Goal: Obtain resource: Download file/media

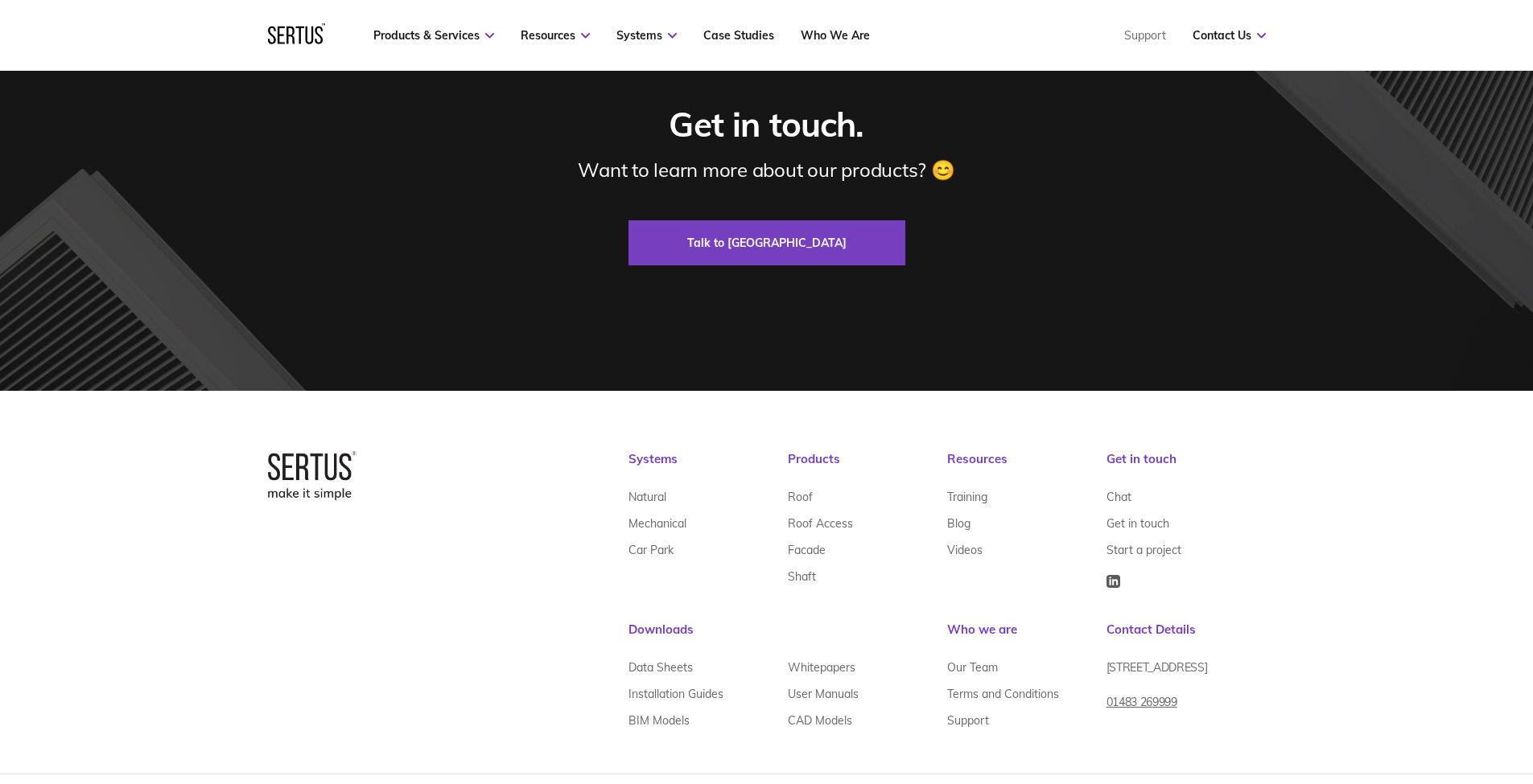
scroll to position [4844, 0]
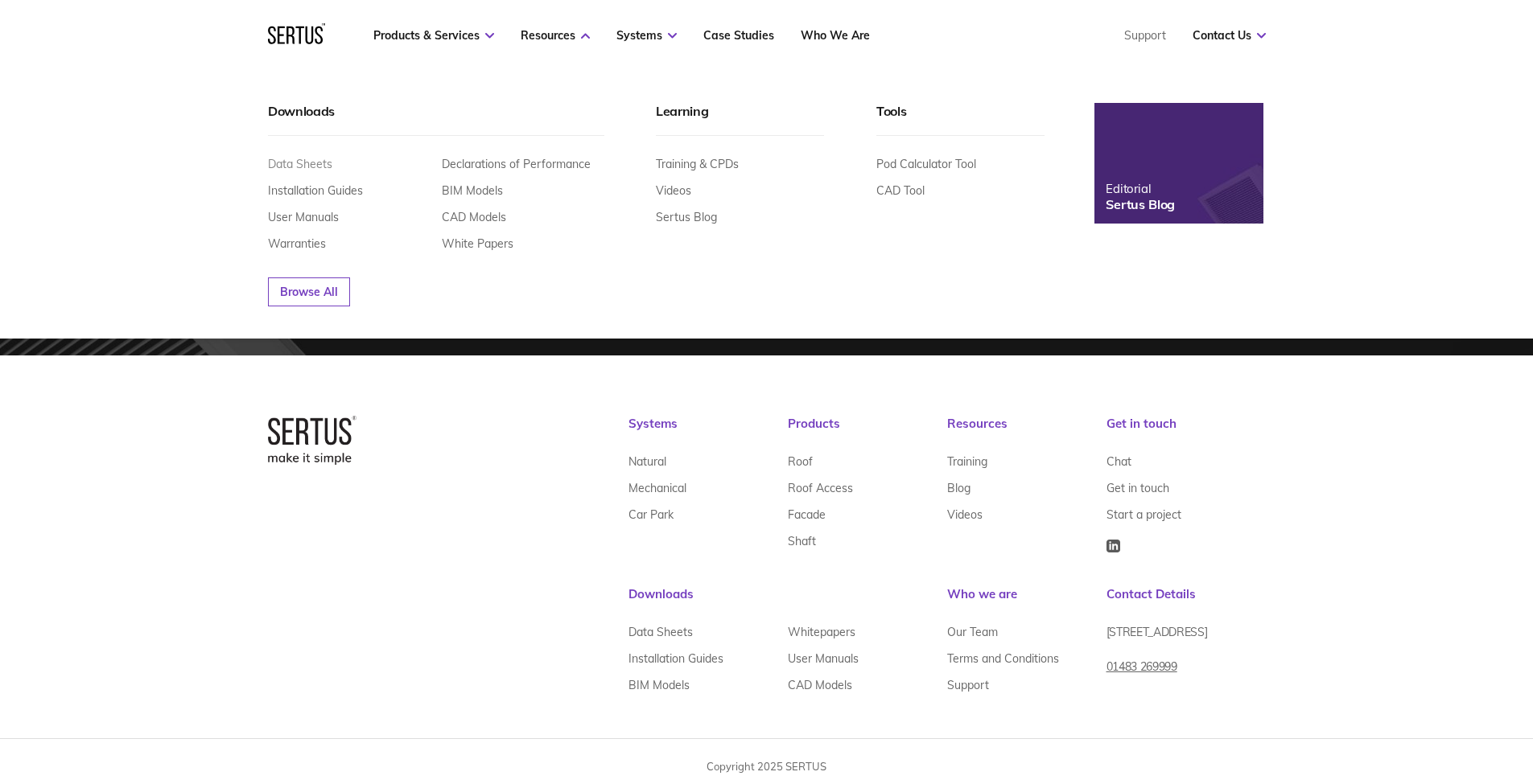
click at [304, 161] on link "Data Sheets" at bounding box center [300, 164] width 64 height 14
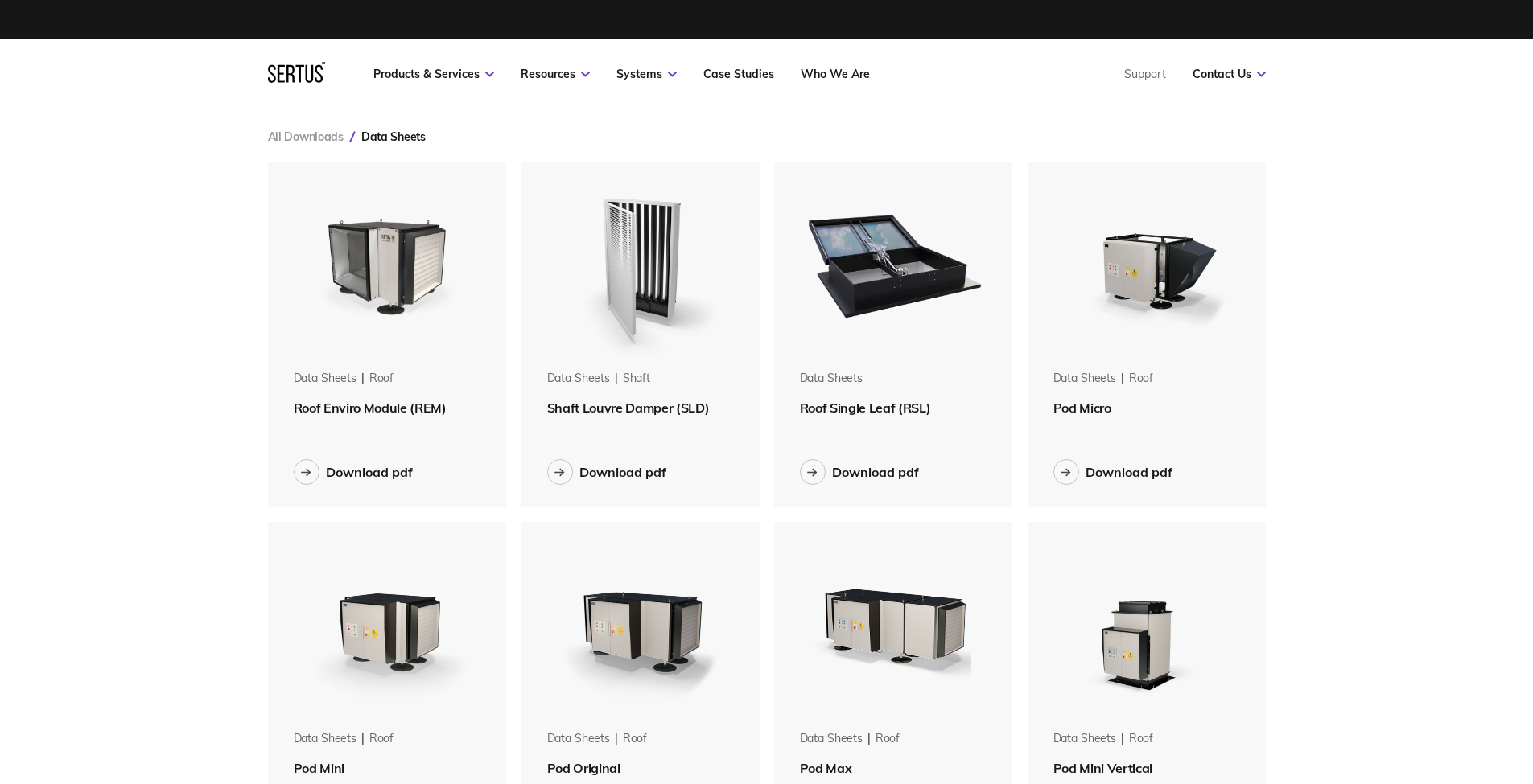
scroll to position [2183, 1022]
click at [425, 258] on img at bounding box center [387, 263] width 203 height 203
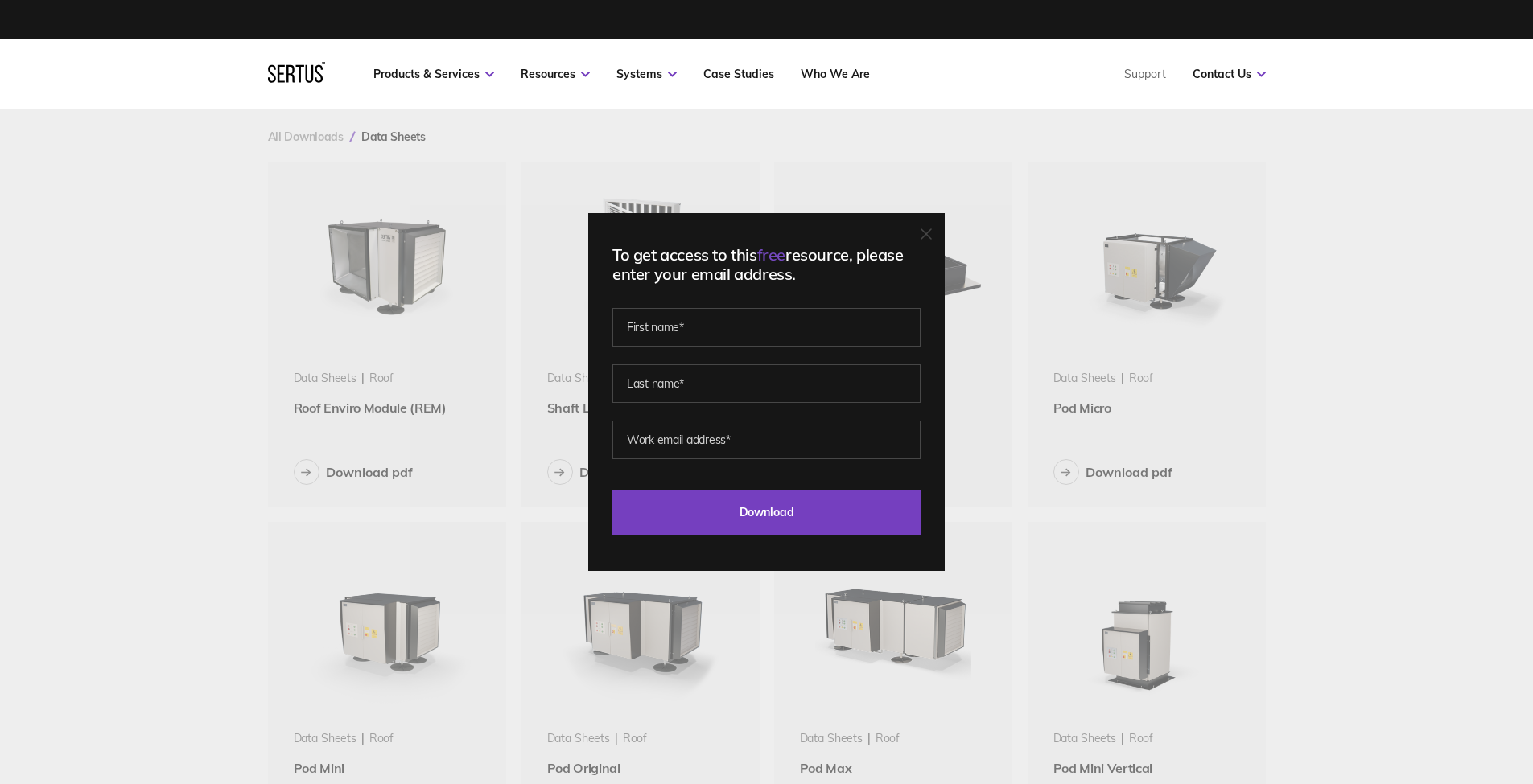
click at [563, 210] on div "To get access to this free resource, please enter your email address. Last Down…" at bounding box center [766, 392] width 1533 height 784
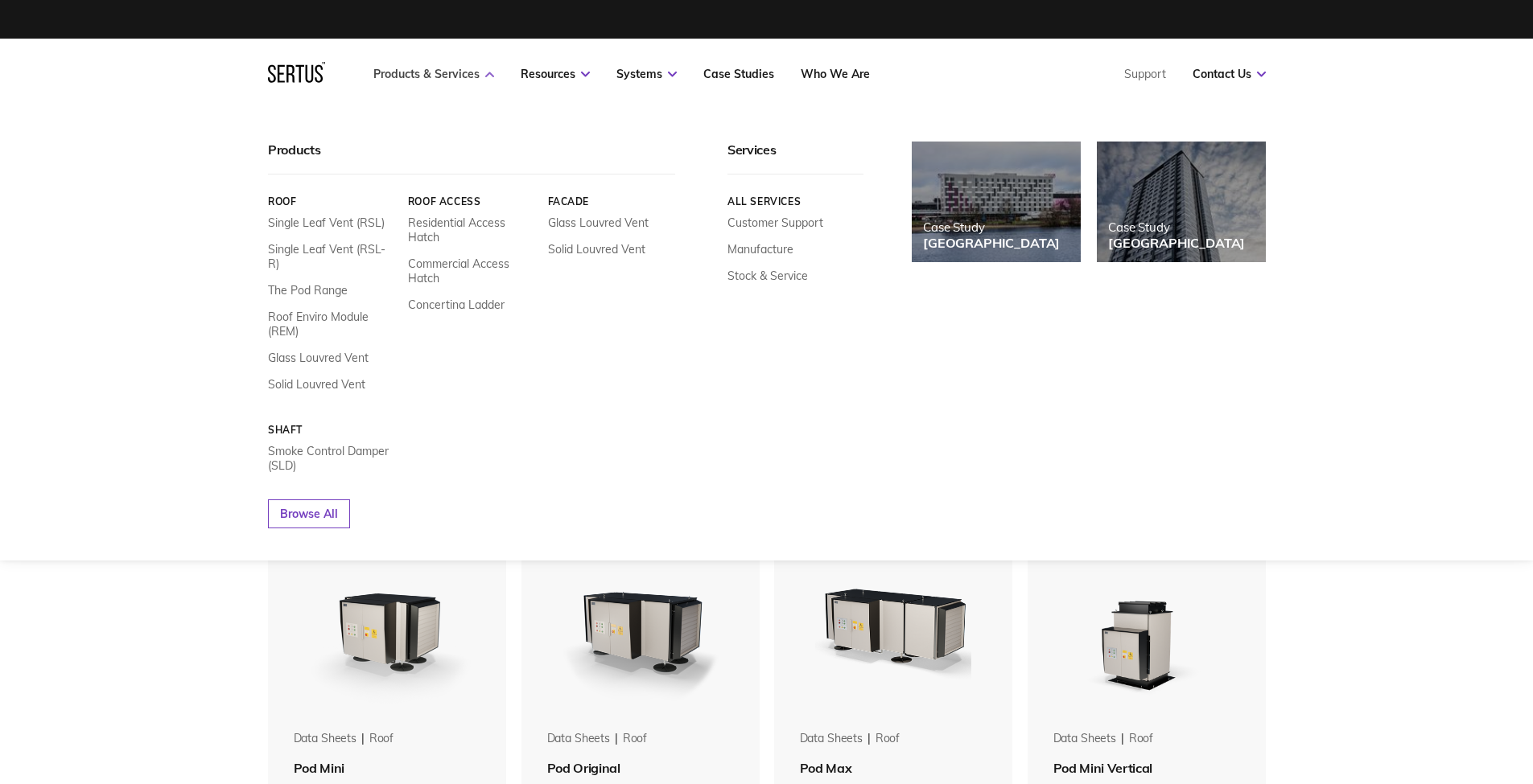
click at [415, 74] on link "Products & Services" at bounding box center [434, 73] width 120 height 14
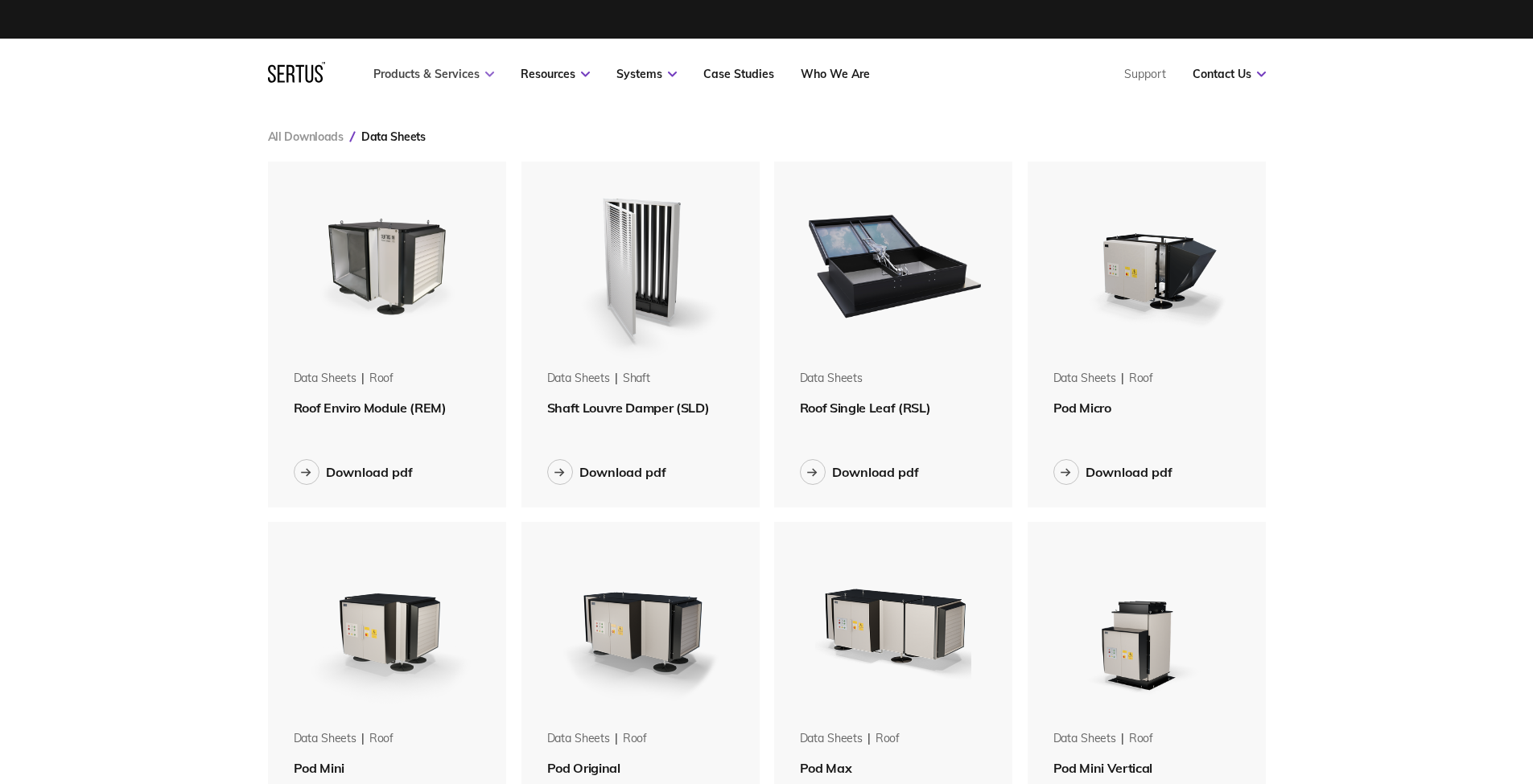
click at [415, 74] on link "Products & Services" at bounding box center [434, 73] width 120 height 14
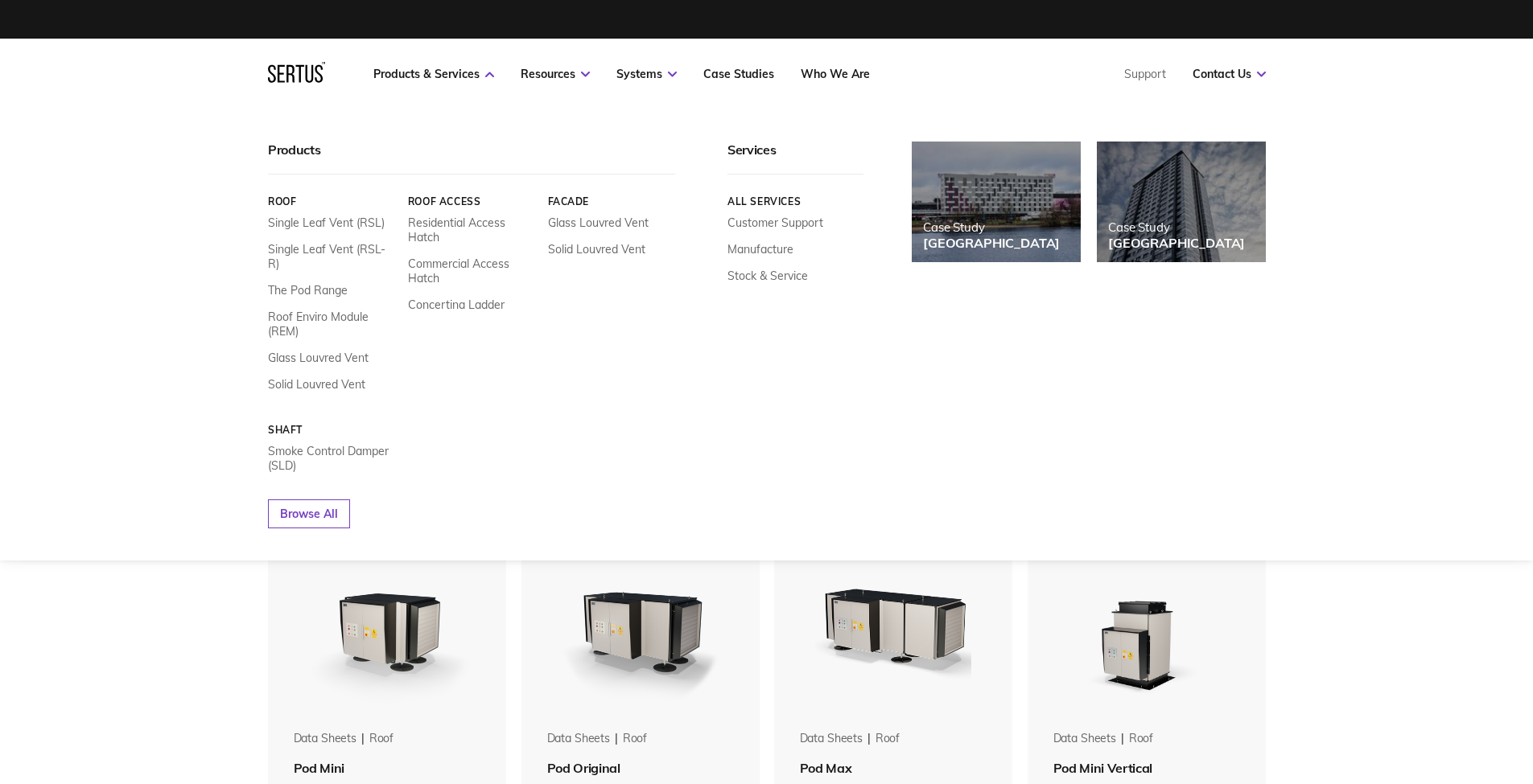
click at [308, 151] on div "Products" at bounding box center [471, 158] width 407 height 33
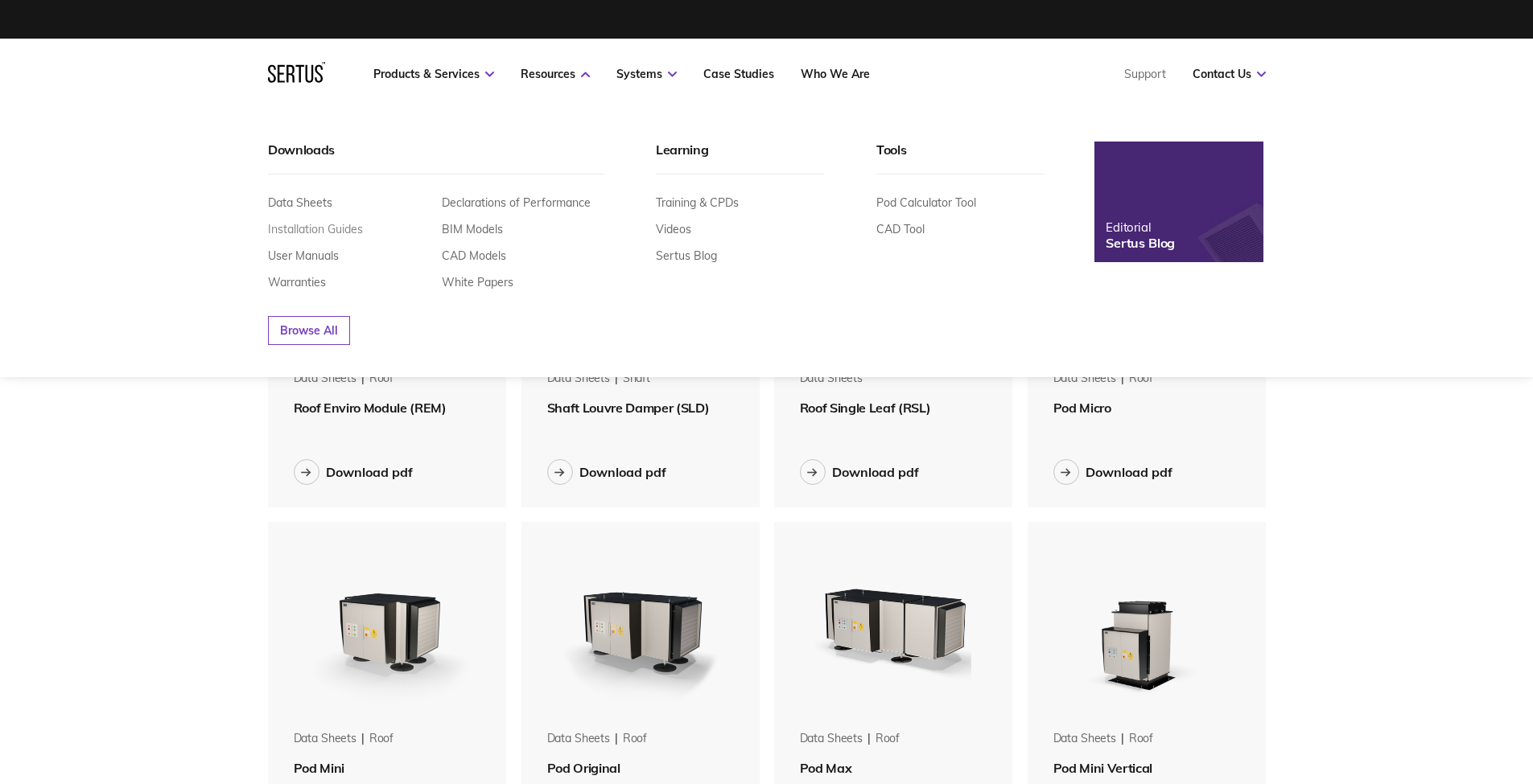
click at [318, 228] on link "Installation Guides" at bounding box center [315, 228] width 95 height 14
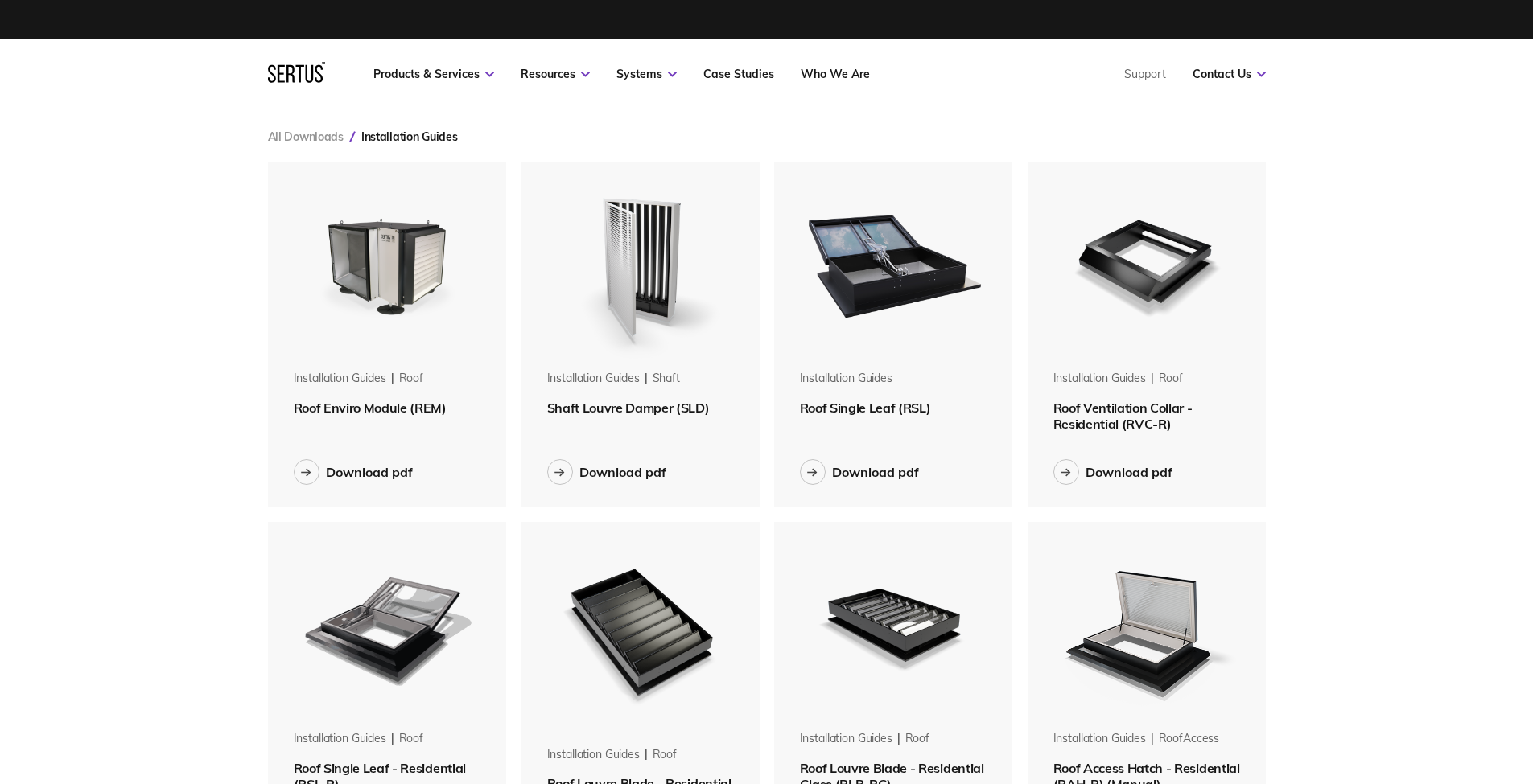
scroll to position [1451, 1022]
click at [365, 269] on img at bounding box center [387, 263] width 203 height 203
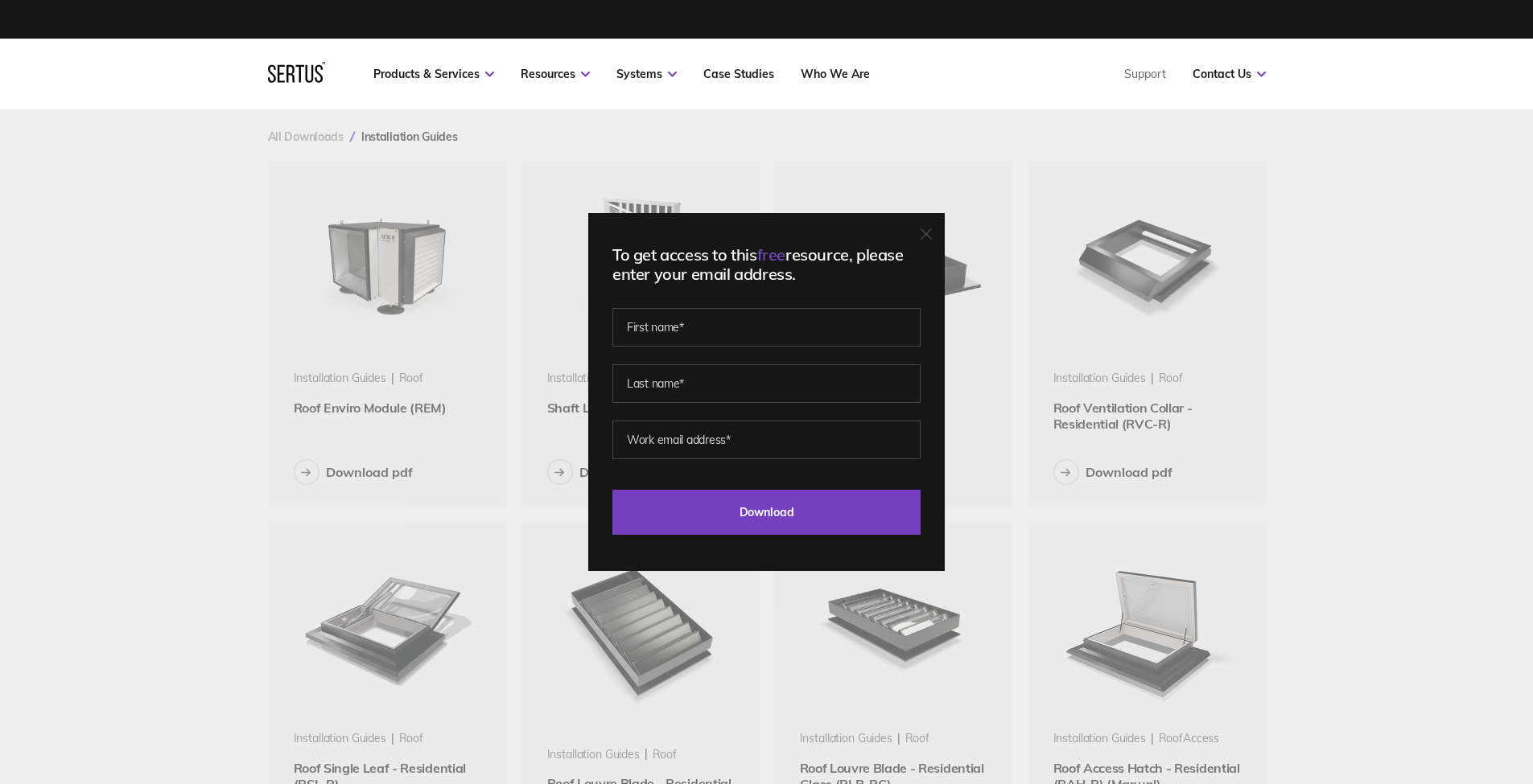
click at [425, 243] on div "To get access to this free resource, please enter your email address. Last Down…" at bounding box center [766, 392] width 1533 height 784
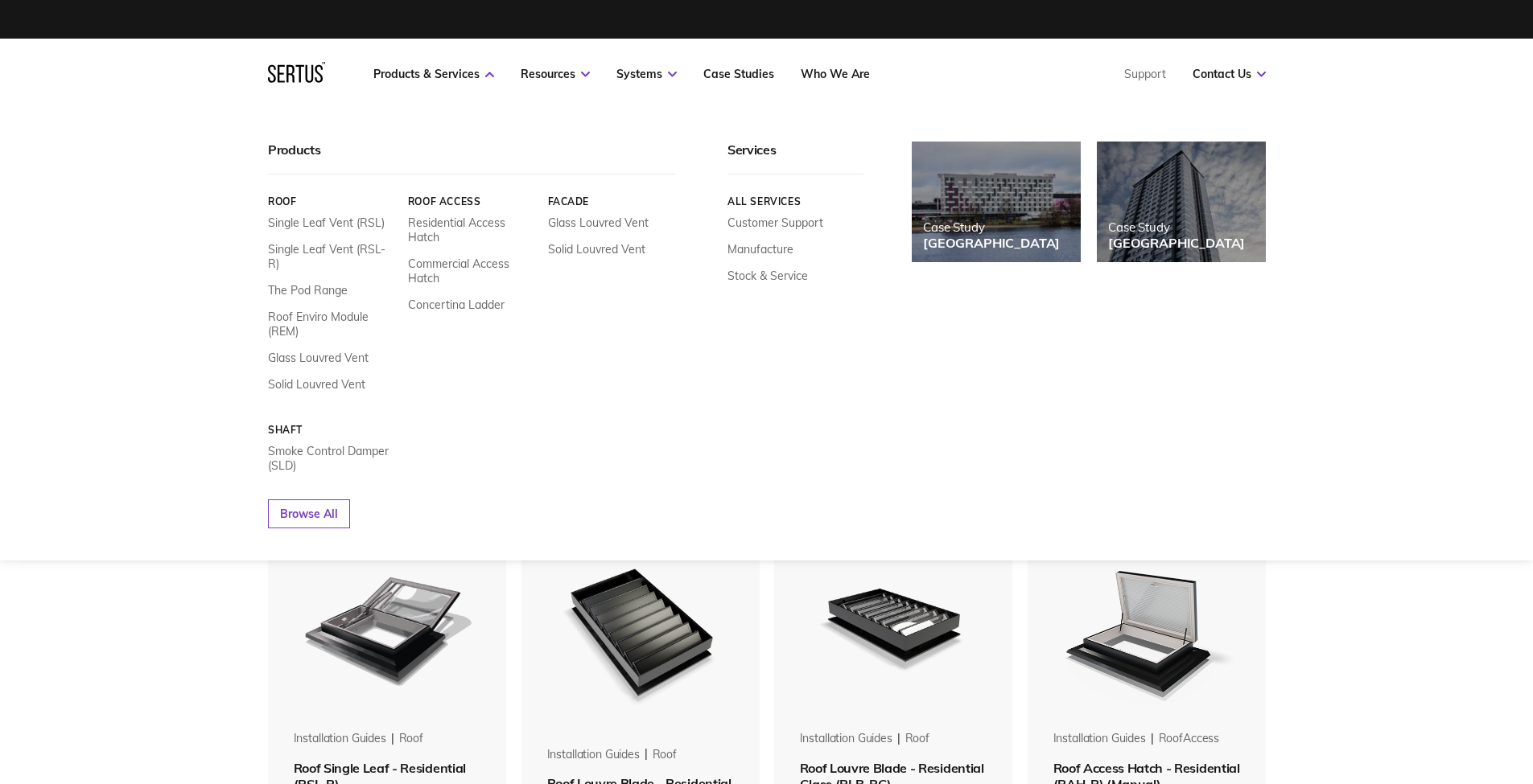
click at [214, 287] on div "Products Roof Single Leaf Vent (RSL) Single Leaf Vent (RSL-R) The Pod Range Roo…" at bounding box center [766, 335] width 1533 height 451
